Goal: Information Seeking & Learning: Learn about a topic

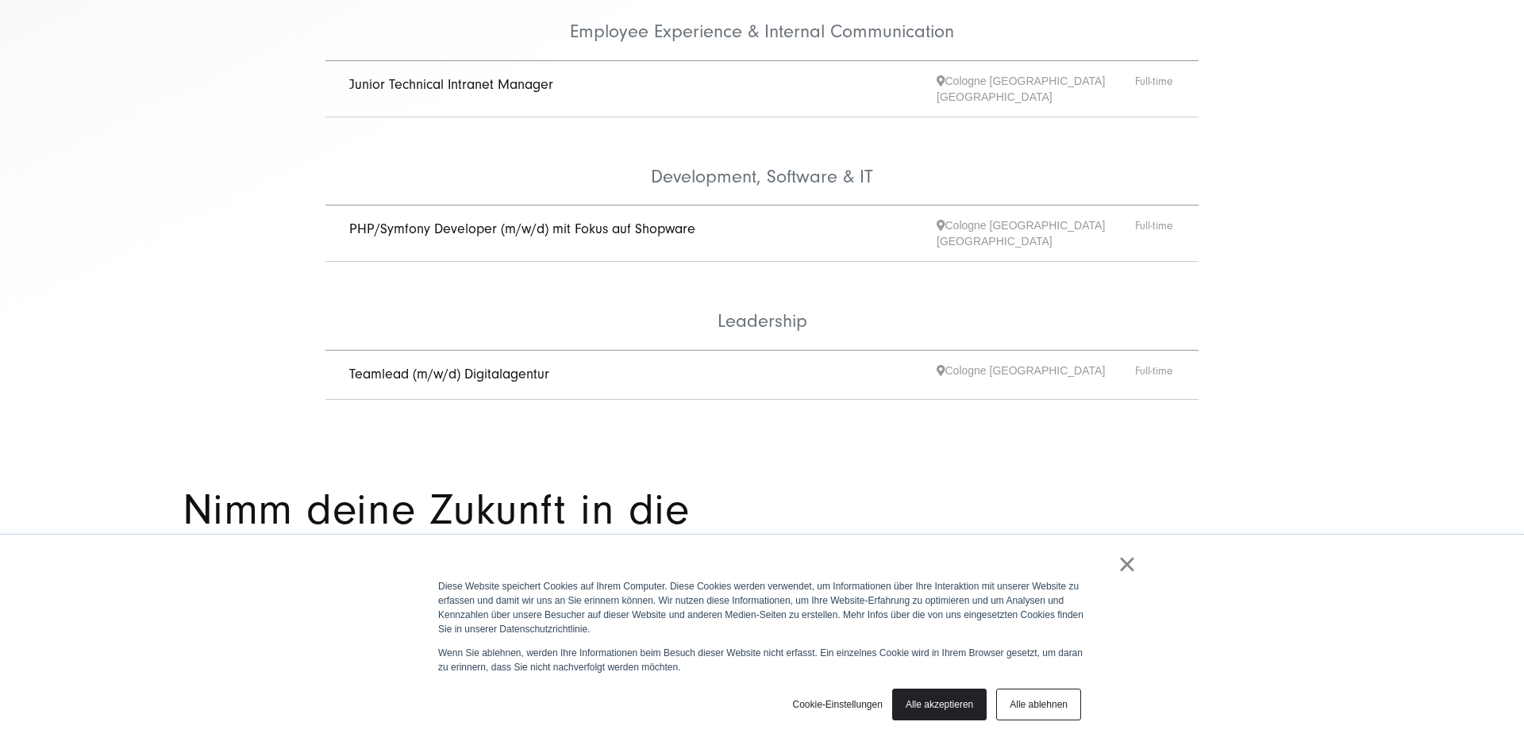
scroll to position [595, 0]
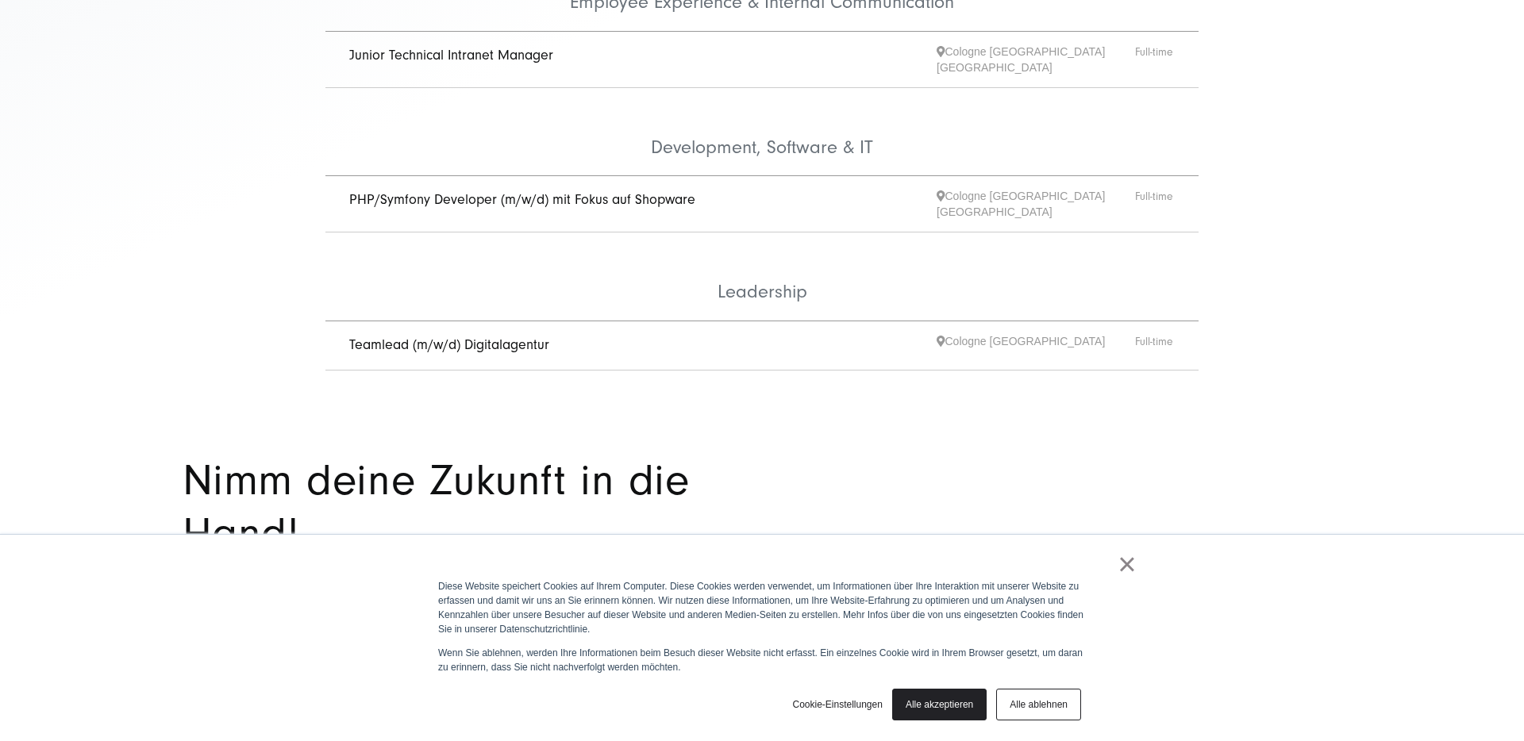
click at [495, 191] on link "PHP/Symfony Developer (m/w/d) mit Fokus auf Shopware" at bounding box center [522, 199] width 346 height 17
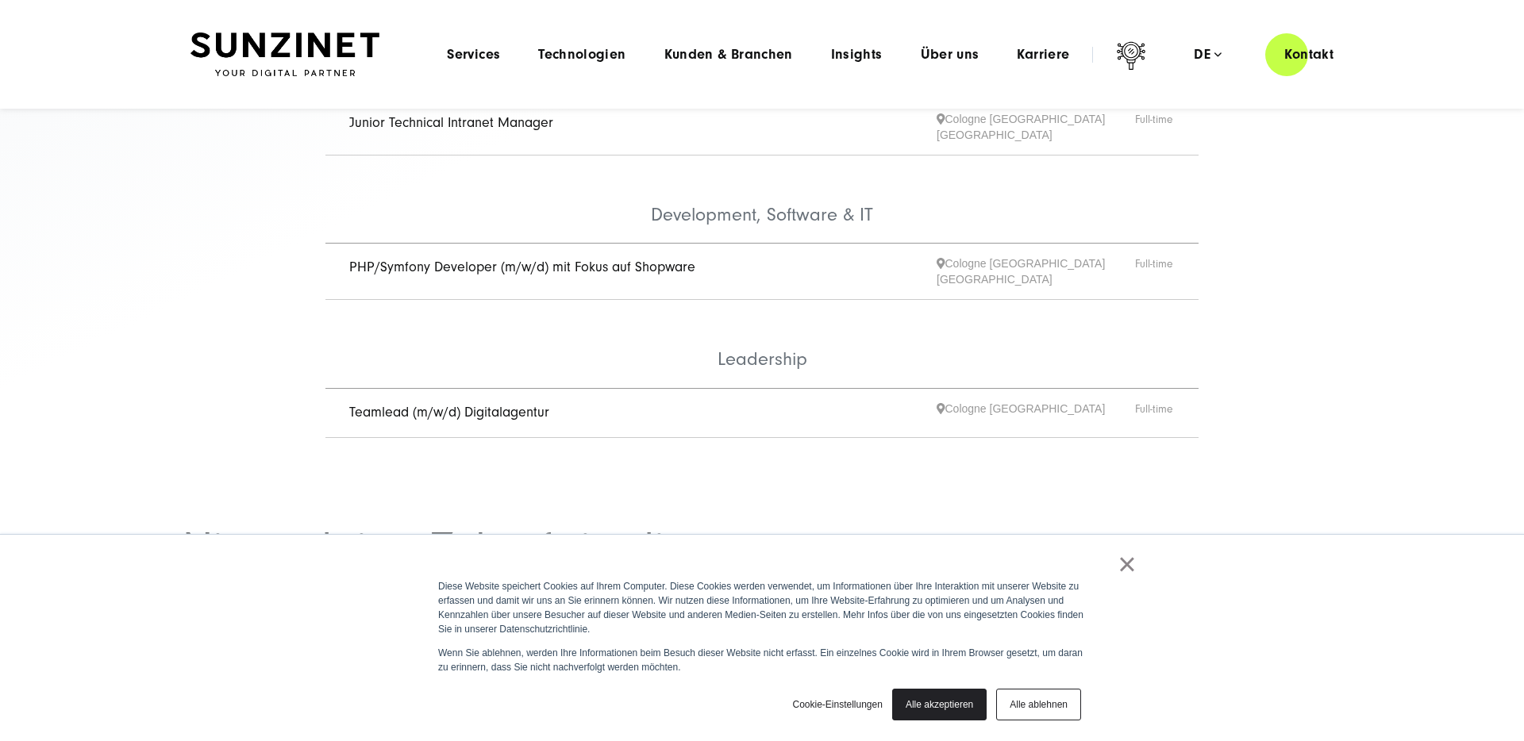
scroll to position [525, 0]
click at [519, 406] on link "Teamlead (m/w/d) Digitalagentur" at bounding box center [449, 414] width 200 height 17
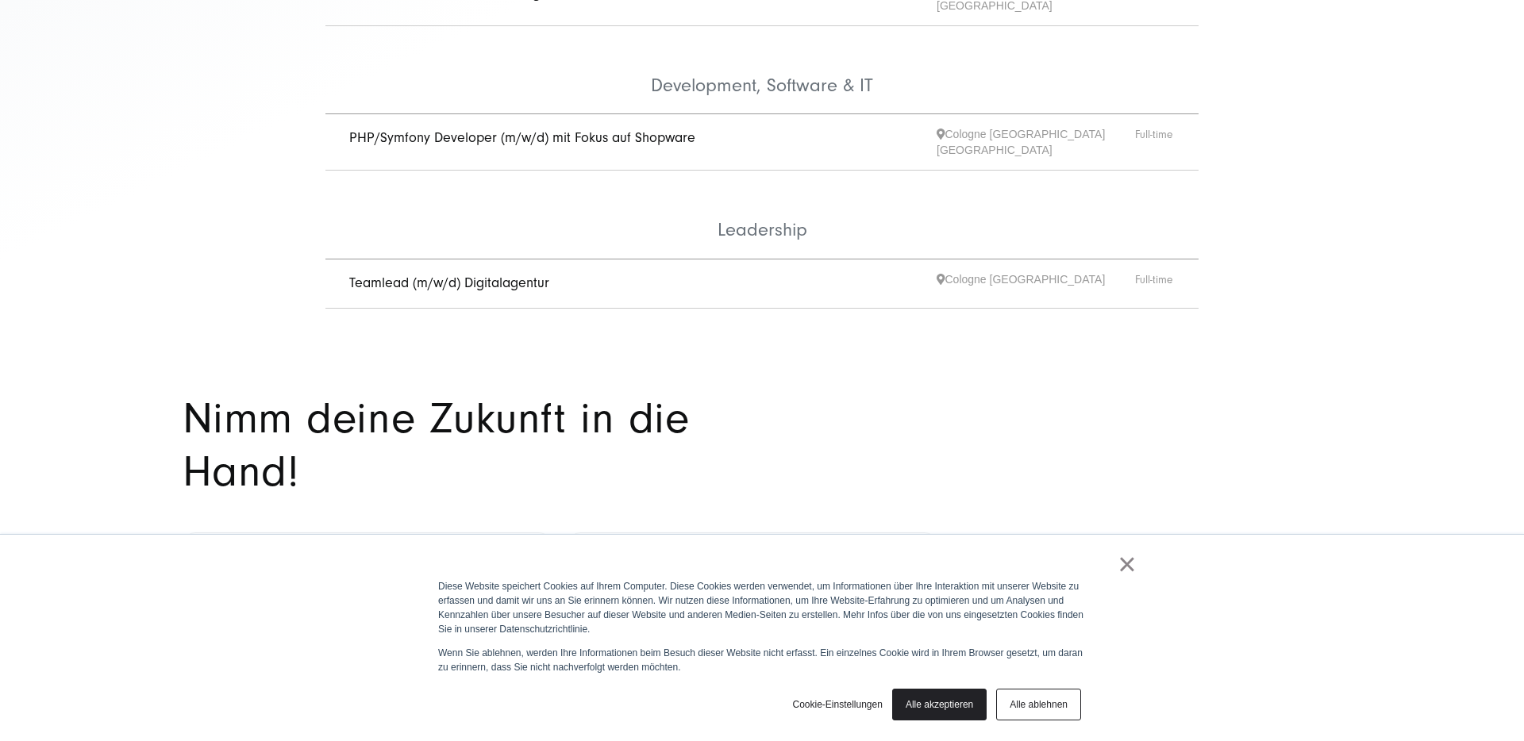
scroll to position [675, 0]
